Goal: Use online tool/utility

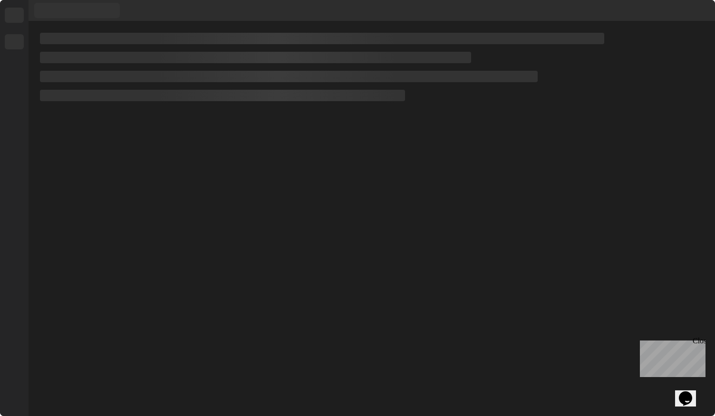
click at [453, 226] on div at bounding box center [372, 218] width 686 height 395
click at [185, 151] on div at bounding box center [372, 218] width 686 height 395
drag, startPoint x: 656, startPoint y: 89, endPoint x: 671, endPoint y: 91, distance: 14.9
click at [671, 91] on div at bounding box center [372, 218] width 686 height 395
click at [462, 296] on div at bounding box center [372, 218] width 686 height 395
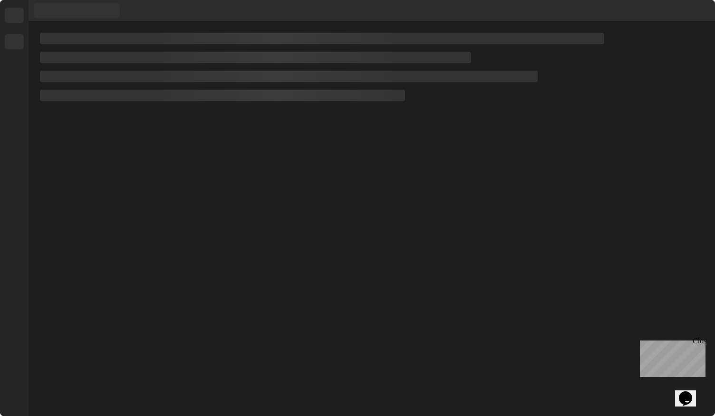
click at [123, 104] on div at bounding box center [372, 218] width 686 height 395
click at [215, 231] on div at bounding box center [372, 218] width 686 height 395
drag, startPoint x: 261, startPoint y: 159, endPoint x: 284, endPoint y: 139, distance: 30.6
click at [284, 139] on div at bounding box center [372, 218] width 686 height 395
click at [352, 208] on div at bounding box center [372, 218] width 686 height 395
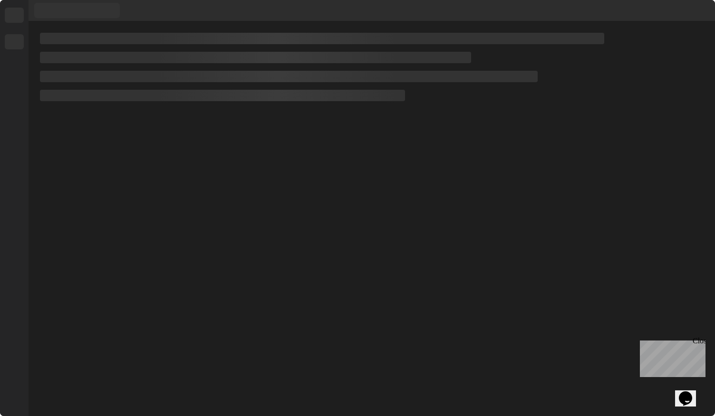
click at [277, 151] on div at bounding box center [372, 218] width 686 height 395
click at [393, 292] on div at bounding box center [372, 218] width 686 height 395
click at [493, 308] on div at bounding box center [372, 218] width 686 height 395
click at [358, 271] on div at bounding box center [372, 218] width 686 height 395
